Goal: Task Accomplishment & Management: Manage account settings

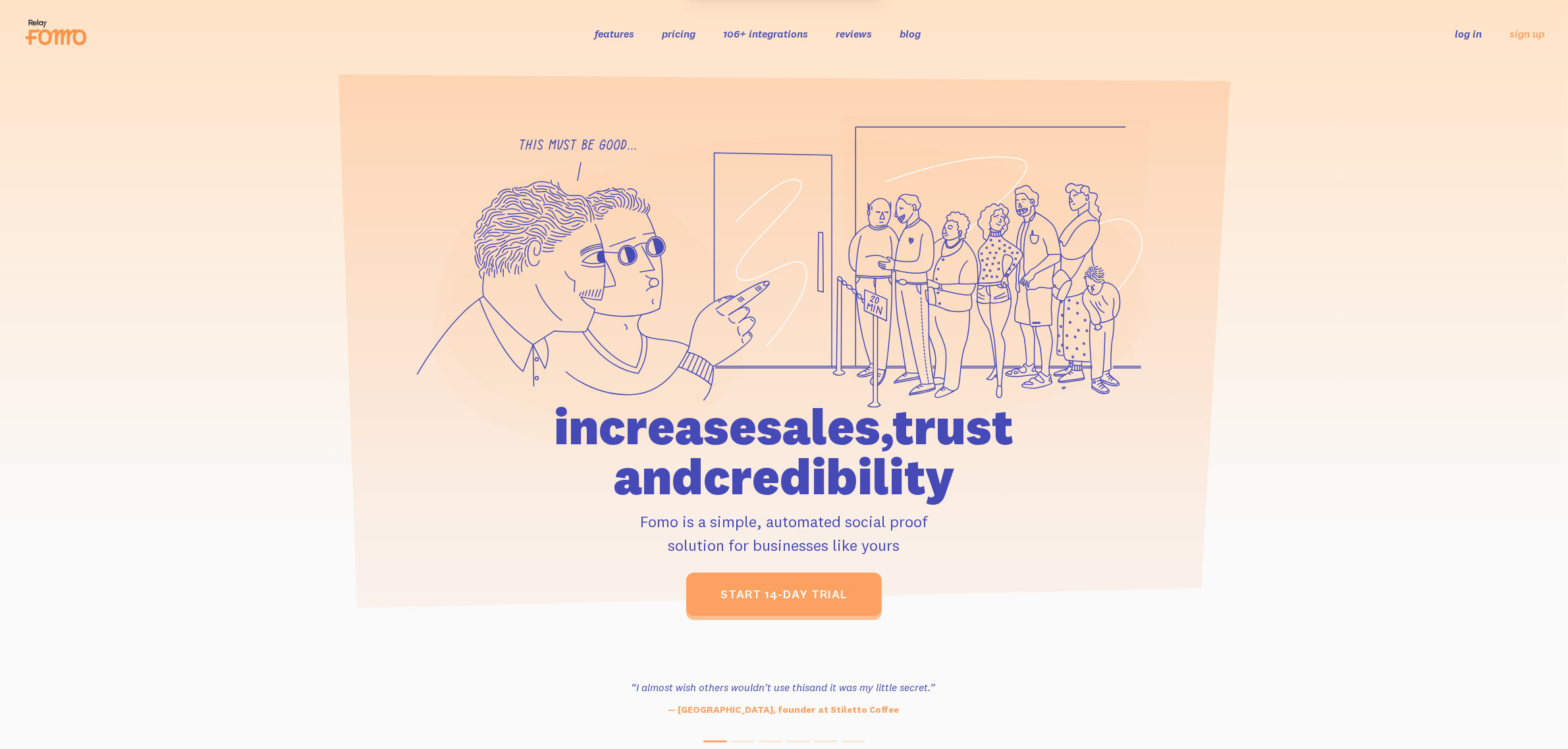
click at [1466, 30] on link "log in" at bounding box center [1468, 34] width 27 height 13
